Goal: Find specific page/section: Find specific page/section

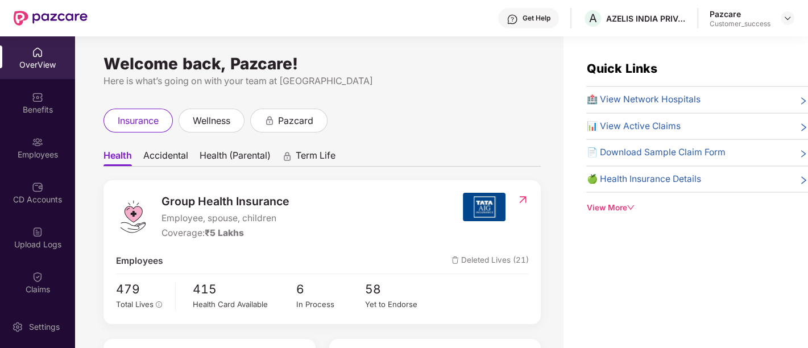
click at [61, 144] on div "Employees" at bounding box center [37, 147] width 75 height 43
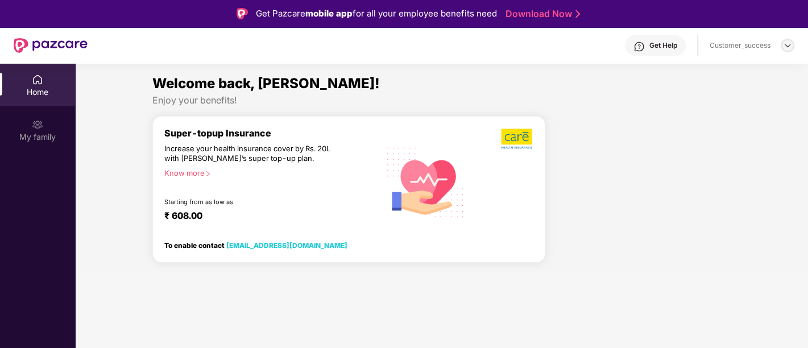
click at [784, 48] on img at bounding box center [787, 45] width 9 height 9
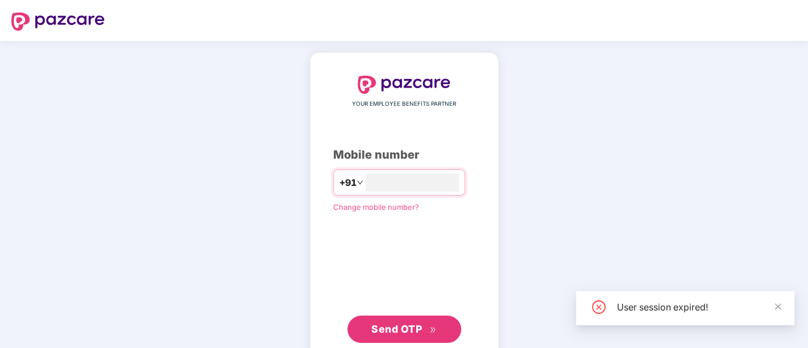
type input "**********"
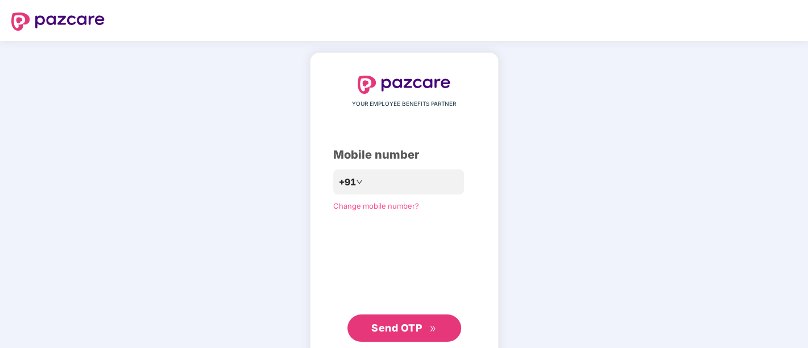
click at [384, 329] on span "Send OTP" at bounding box center [396, 328] width 51 height 12
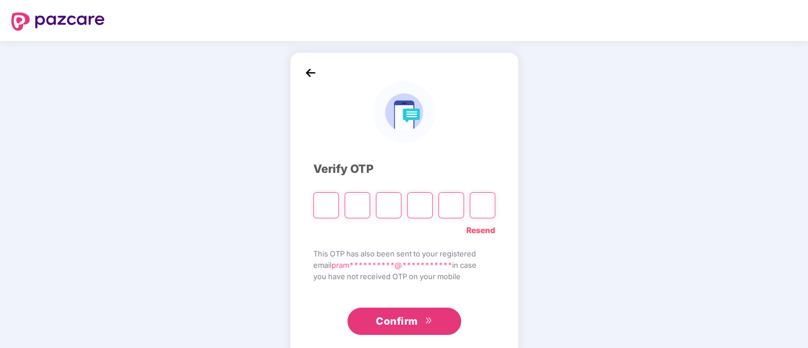
paste input "*"
type input "*"
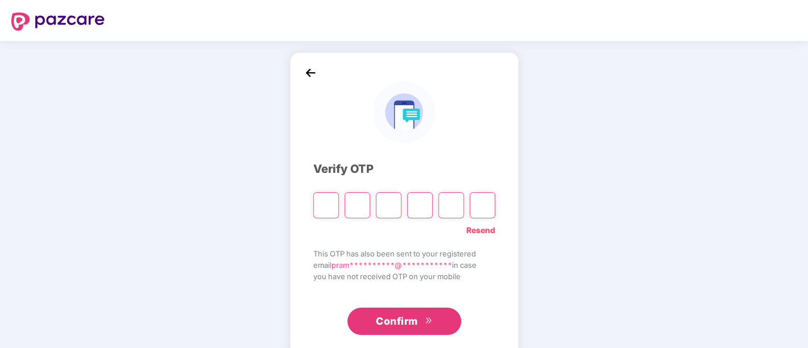
type input "*"
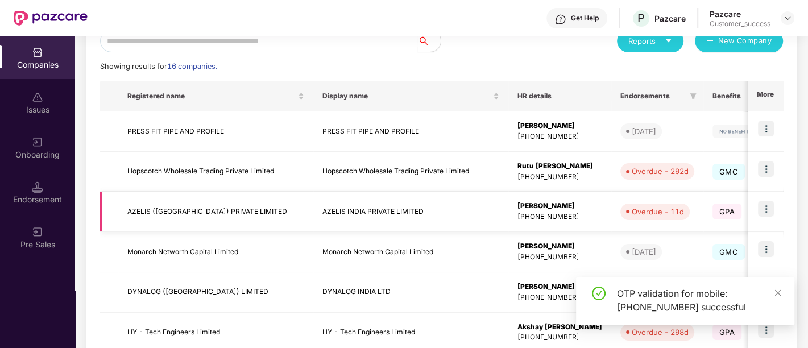
scroll to position [139, 0]
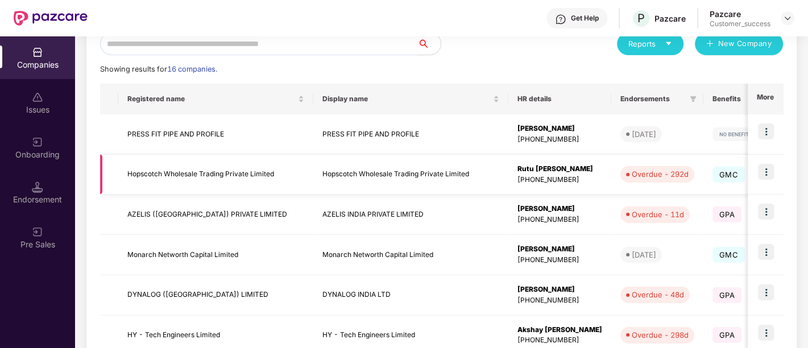
click at [763, 171] on img at bounding box center [766, 172] width 16 height 16
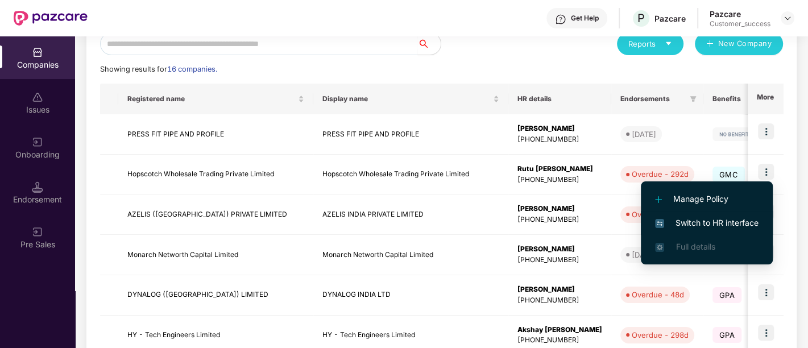
click at [711, 225] on span "Switch to HR interface" at bounding box center [706, 223] width 103 height 13
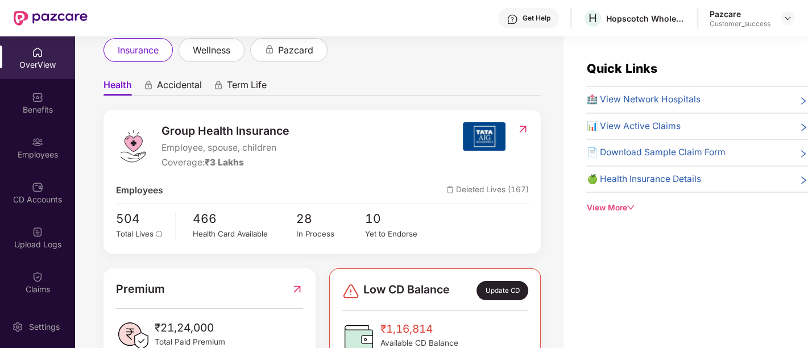
scroll to position [73, 0]
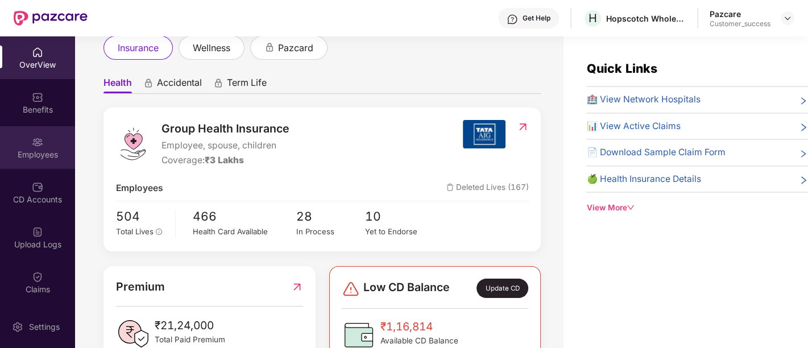
click at [32, 155] on div "Employees" at bounding box center [37, 154] width 75 height 11
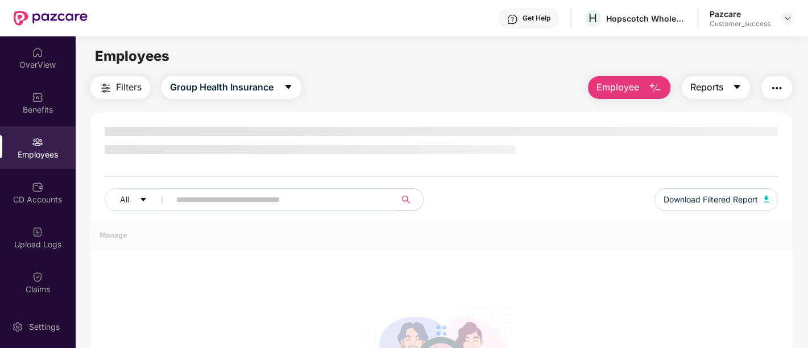
click at [742, 88] on button "Reports" at bounding box center [716, 87] width 68 height 23
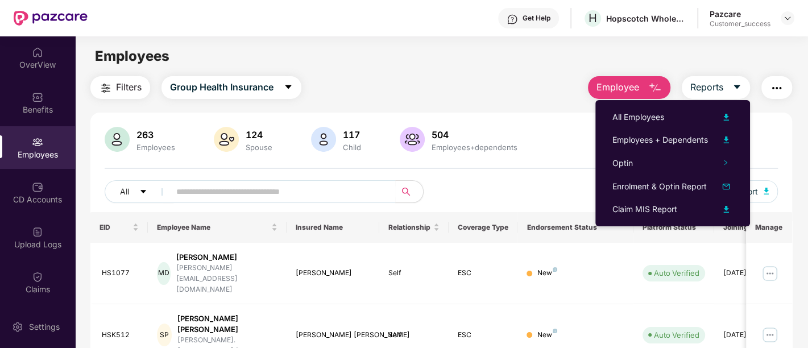
click at [669, 61] on div "Employees" at bounding box center [441, 56] width 732 height 22
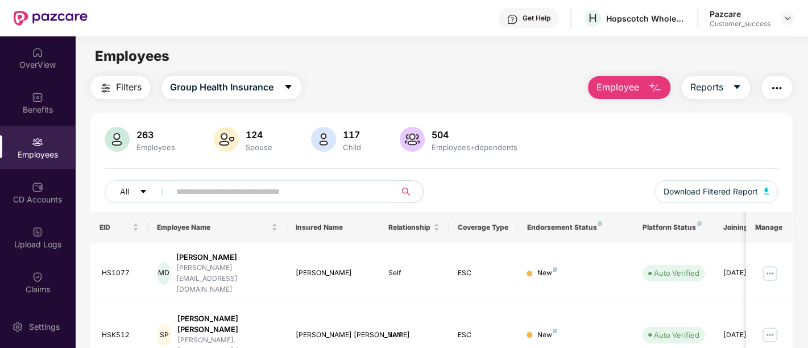
click at [778, 92] on img "button" at bounding box center [777, 88] width 14 height 14
click at [717, 83] on span "Reports" at bounding box center [706, 87] width 33 height 14
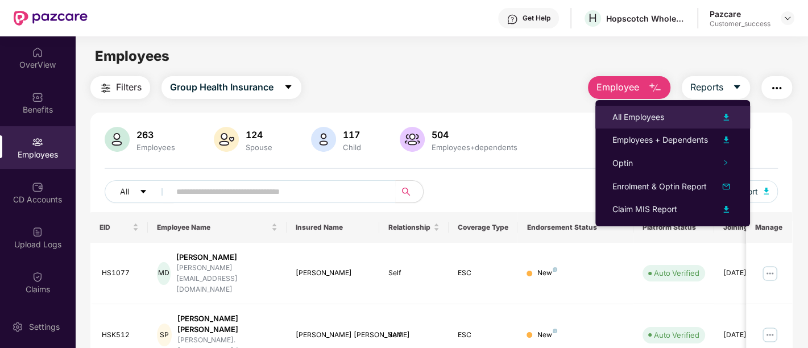
click at [728, 119] on img at bounding box center [726, 117] width 14 height 14
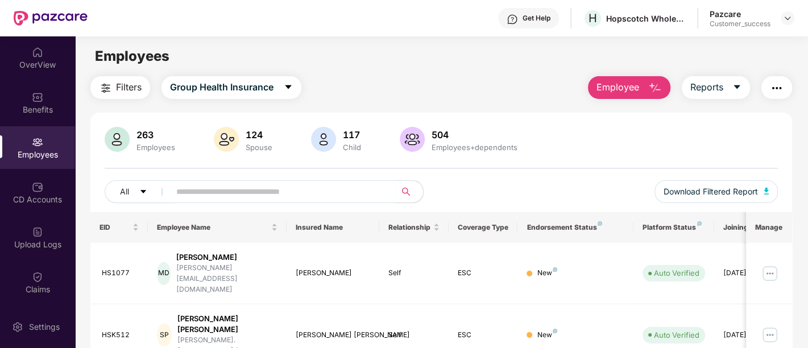
click at [752, 51] on div "Employees" at bounding box center [441, 56] width 732 height 22
click at [739, 88] on icon "caret-down" at bounding box center [736, 86] width 9 height 9
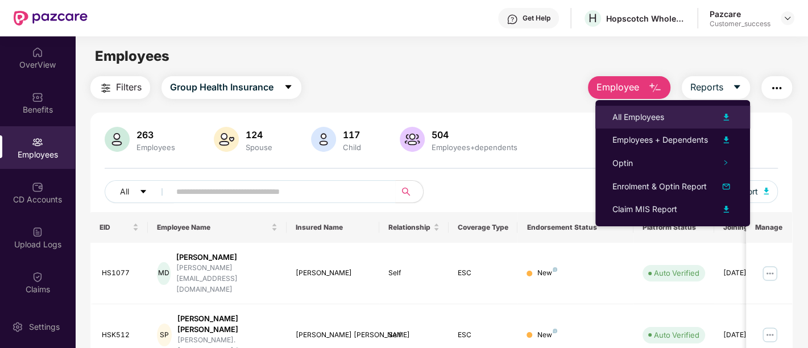
click at [726, 114] on img at bounding box center [726, 117] width 14 height 14
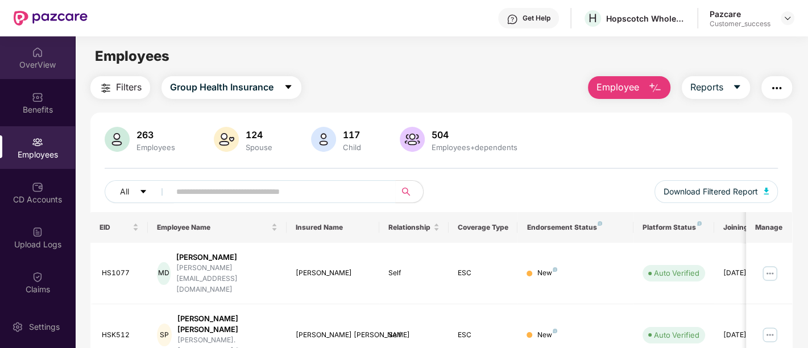
click at [40, 64] on div "OverView" at bounding box center [37, 64] width 75 height 11
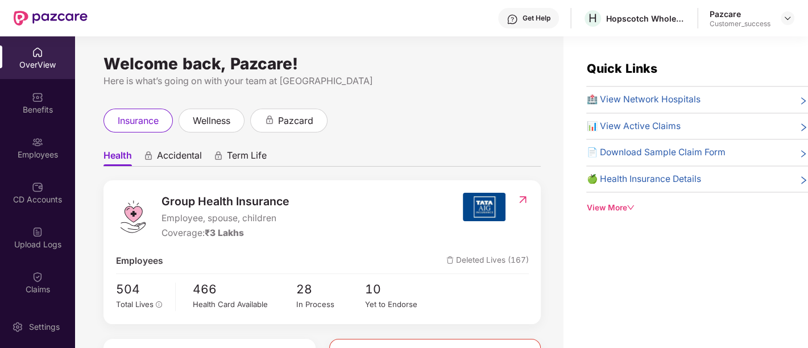
click at [53, 110] on div "Benefits" at bounding box center [37, 109] width 75 height 11
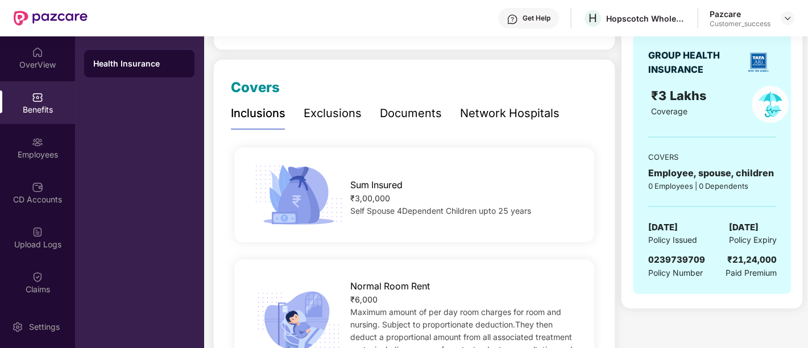
scroll to position [138, 0]
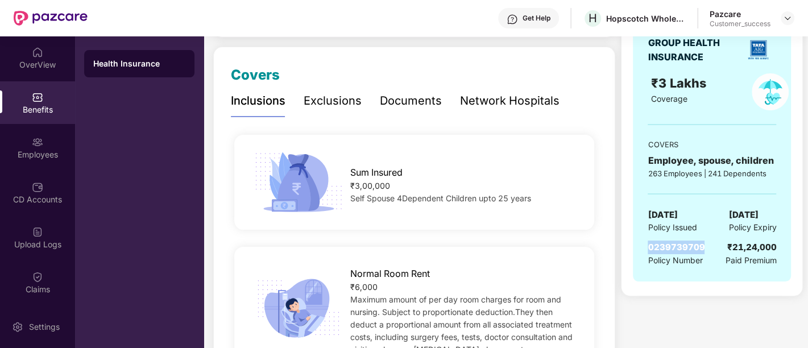
drag, startPoint x: 646, startPoint y: 247, endPoint x: 708, endPoint y: 252, distance: 61.6
click at [708, 252] on div "GROUP HEALTH INSURANCE ₹3 Lakhs Coverage COVERS Employee, spouse, children 263 …" at bounding box center [712, 151] width 158 height 260
copy span "0239739709"
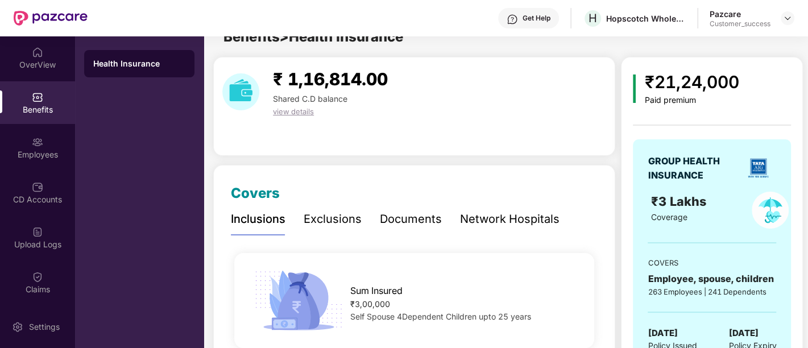
scroll to position [0, 0]
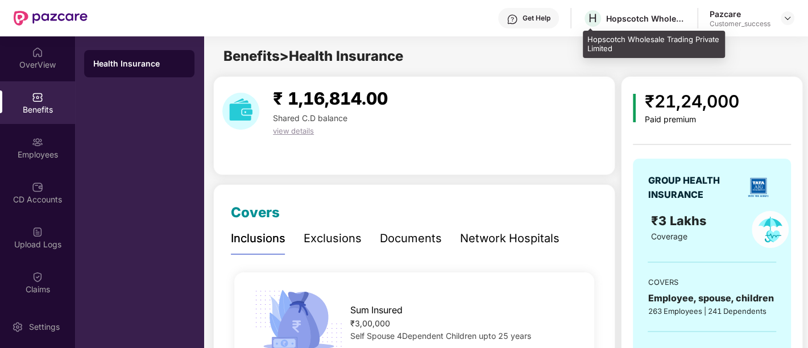
click at [620, 19] on div "Hopscotch Wholesale Trading Private Limited" at bounding box center [646, 18] width 80 height 11
click at [623, 20] on div "Hopscotch Wholesale Trading Private Limited" at bounding box center [646, 18] width 80 height 11
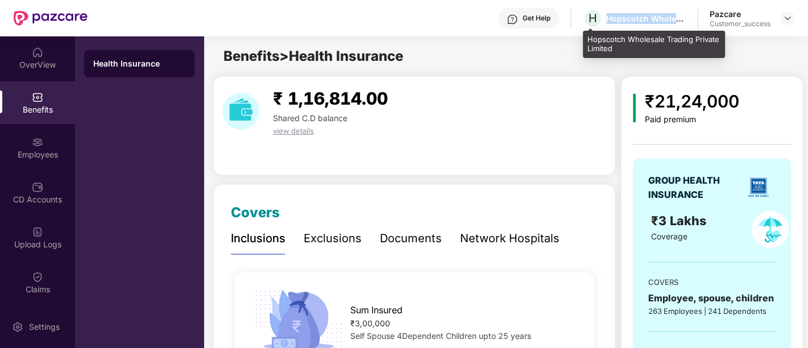
click at [624, 20] on div "Hopscotch Wholesale Trading Private Limited" at bounding box center [646, 18] width 80 height 11
click at [622, 18] on div "Hopscotch Wholesale Trading Private Limited" at bounding box center [646, 18] width 80 height 11
copy div "Hopscotch Wholesale Trading Private Limited"
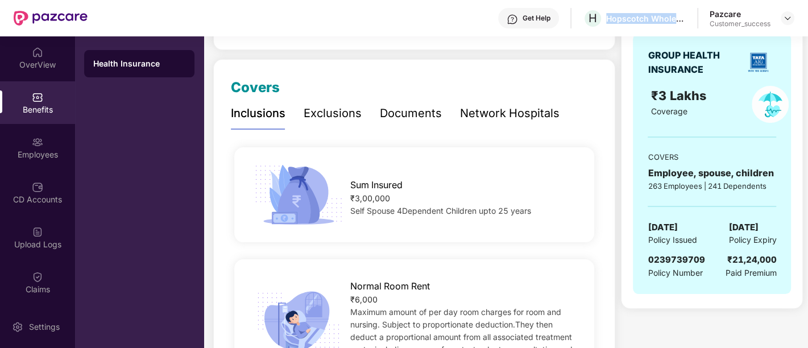
scroll to position [126, 0]
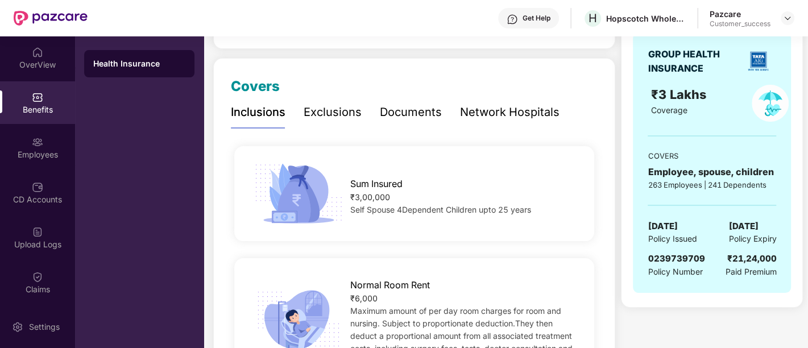
click at [397, 112] on div "Documents" at bounding box center [411, 112] width 62 height 18
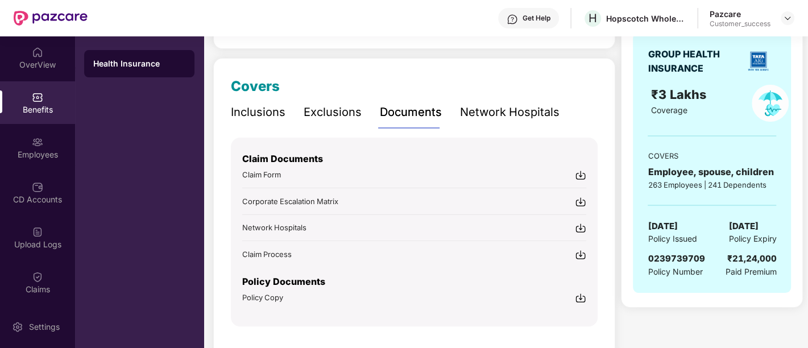
scroll to position [156, 0]
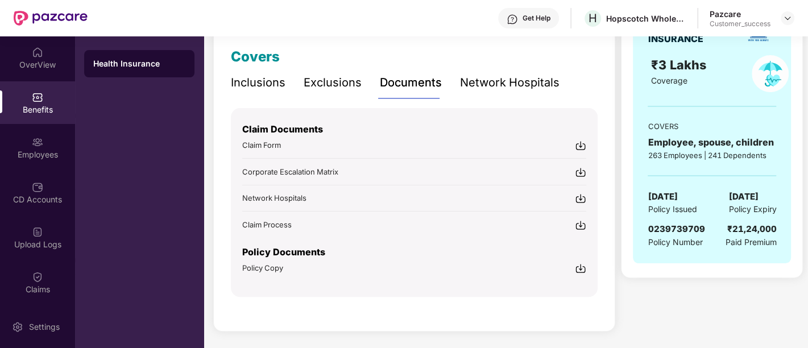
click at [582, 264] on img at bounding box center [580, 268] width 11 height 11
click at [582, 270] on img at bounding box center [580, 268] width 11 height 11
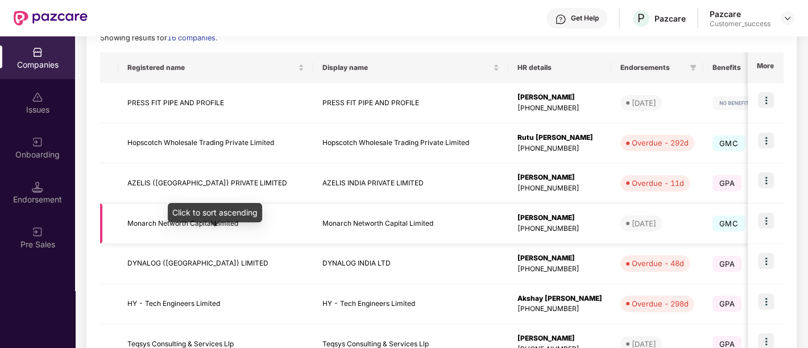
scroll to position [171, 0]
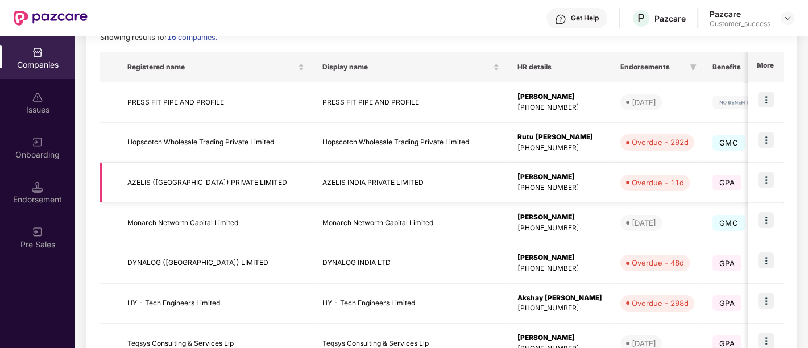
click at [765, 179] on img at bounding box center [766, 180] width 16 height 16
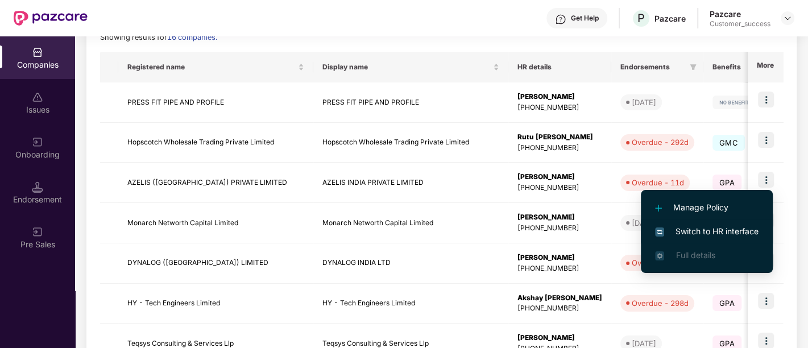
click at [713, 226] on span "Switch to HR interface" at bounding box center [706, 231] width 103 height 13
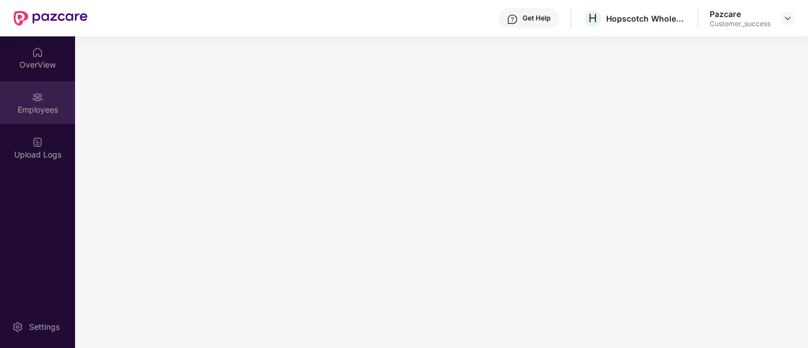
click at [45, 97] on div "Employees" at bounding box center [37, 102] width 75 height 43
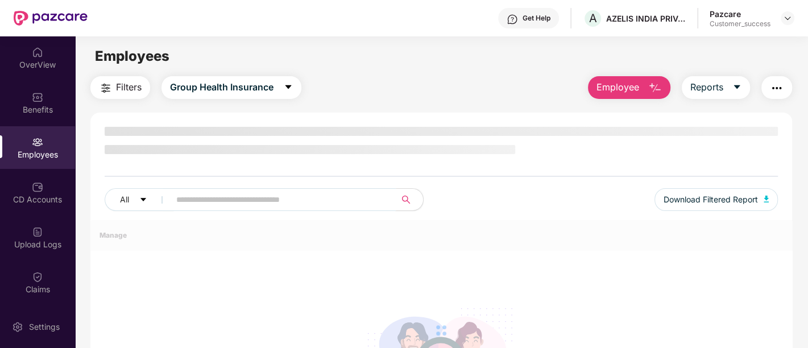
click at [235, 199] on input "text" at bounding box center [278, 199] width 204 height 17
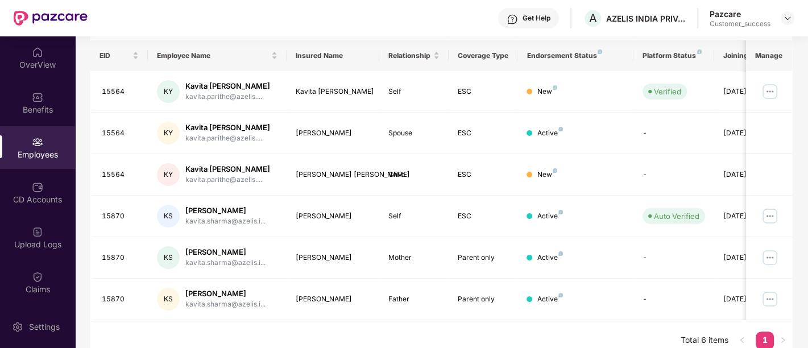
scroll to position [169, 0]
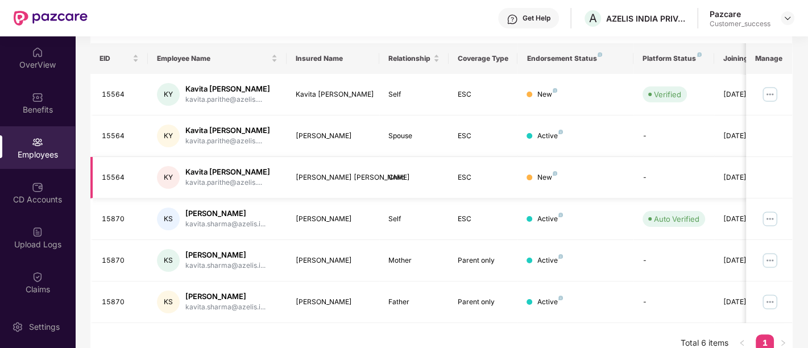
click at [108, 173] on div "15564" at bounding box center [121, 177] width 38 height 11
copy div "15564"
click at [293, 179] on td "[PERSON_NAME] [PERSON_NAME]" at bounding box center [333, 177] width 93 height 41
click at [339, 175] on div "[PERSON_NAME] [PERSON_NAME]" at bounding box center [333, 177] width 74 height 11
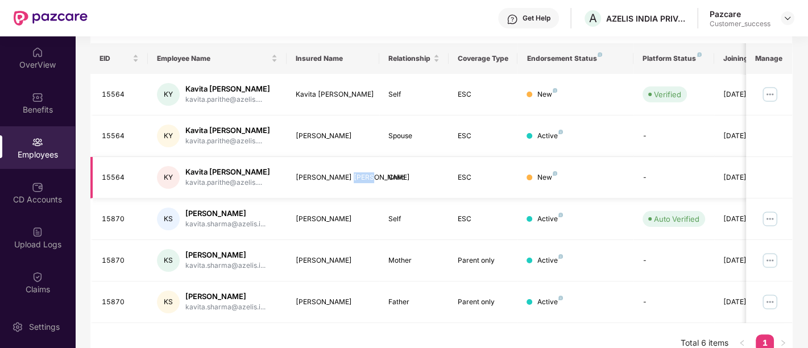
click at [339, 175] on div "[PERSON_NAME] [PERSON_NAME]" at bounding box center [333, 177] width 74 height 11
copy div "[PERSON_NAME] [PERSON_NAME]"
click at [44, 145] on div "Employees" at bounding box center [37, 147] width 75 height 43
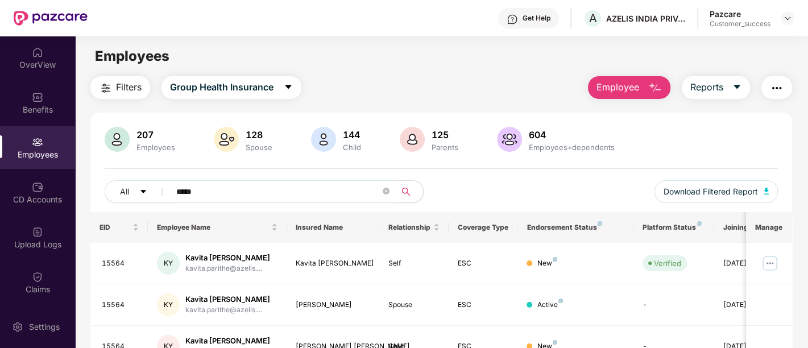
click at [188, 189] on input "*****" at bounding box center [278, 191] width 204 height 17
paste input "text"
click at [188, 189] on input "*****" at bounding box center [278, 191] width 204 height 17
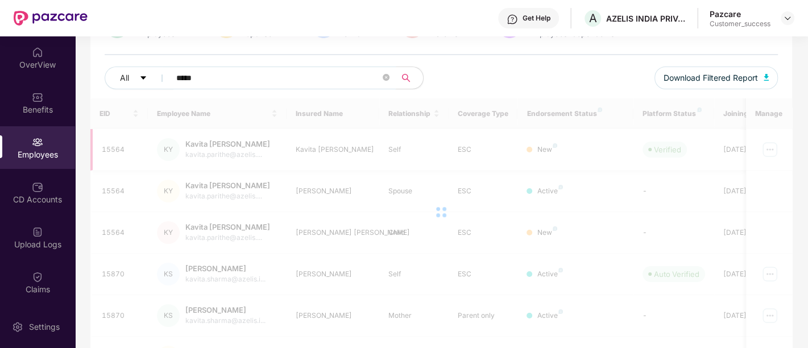
scroll to position [59, 0]
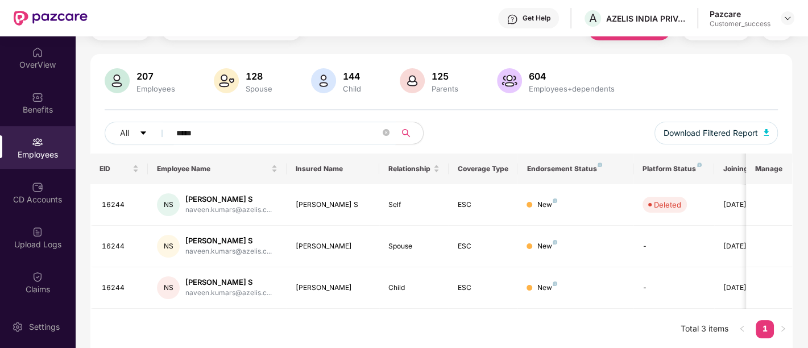
click at [188, 131] on input "*****" at bounding box center [278, 132] width 204 height 17
paste input "text"
click at [188, 131] on input "*****" at bounding box center [278, 132] width 204 height 17
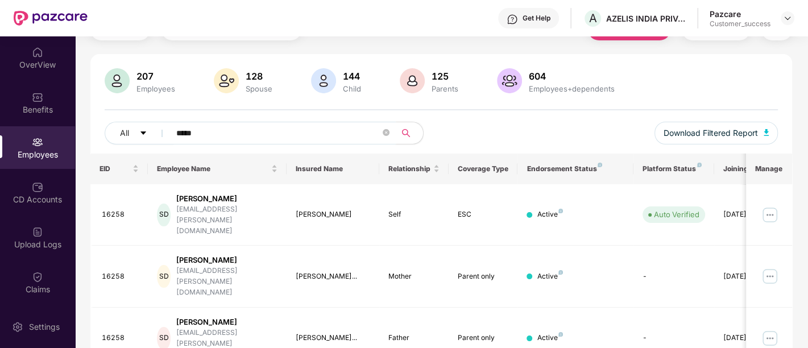
click at [193, 132] on input "*****" at bounding box center [278, 132] width 204 height 17
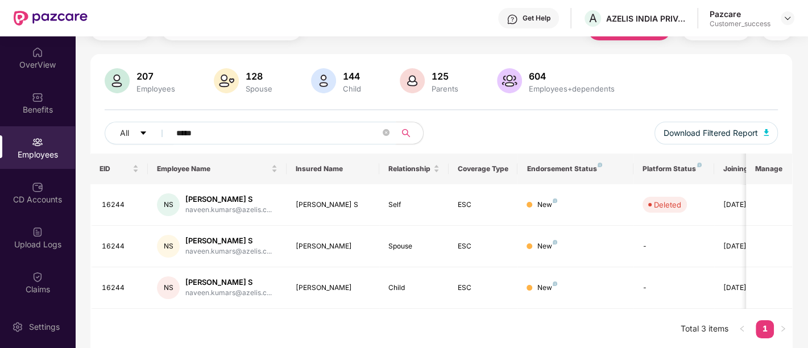
type input "*****"
